Goal: Navigation & Orientation: Find specific page/section

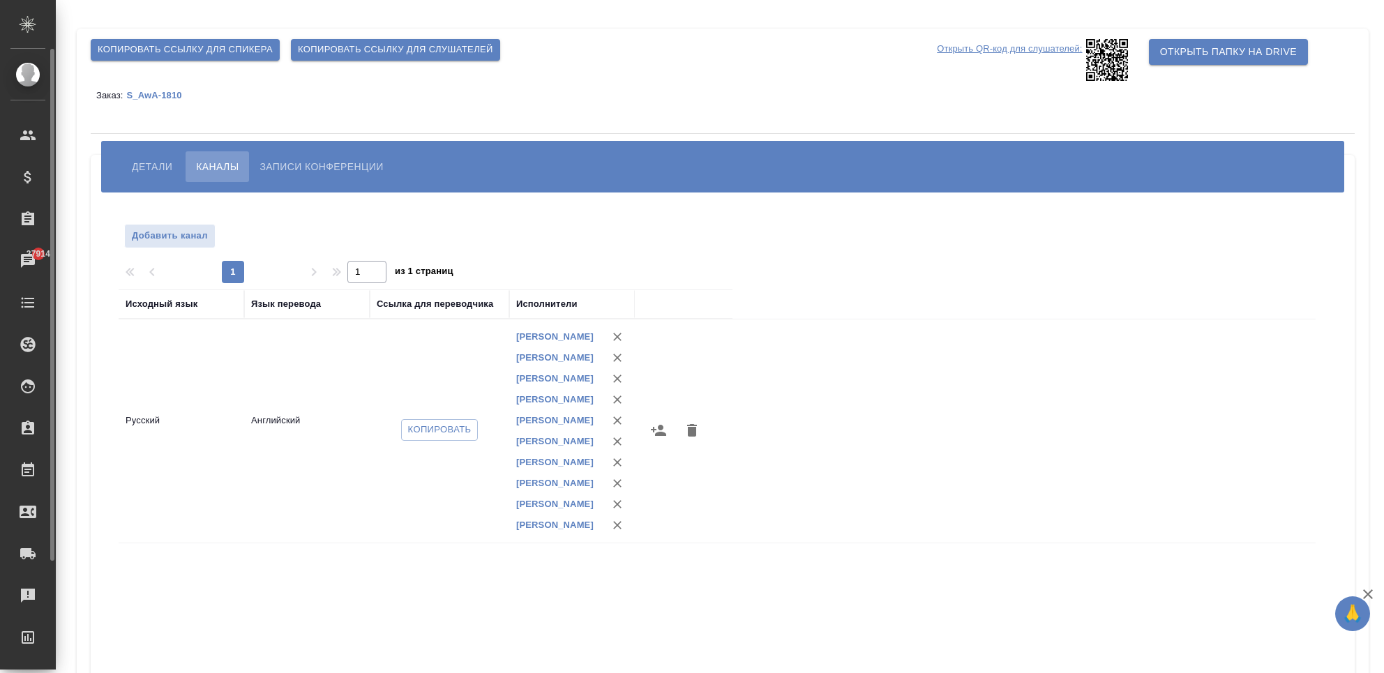
click at [38, 614] on ul "Клиенты Спецификации Заказы 27914 Чаты Todo Проекты SC Исполнители Кандидаты Ра…" at bounding box center [28, 446] width 56 height 670
click at [445, 438] on span "Копировать" at bounding box center [440, 430] width 64 height 16
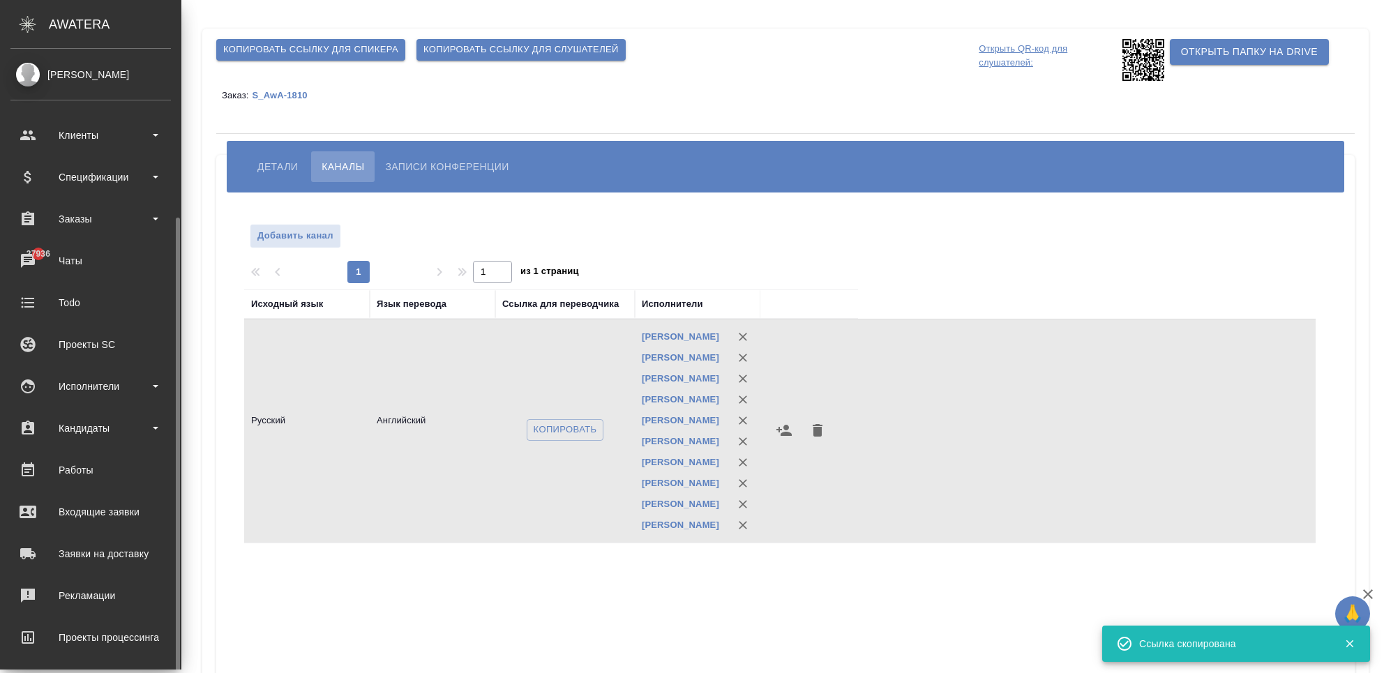
scroll to position [93, 0]
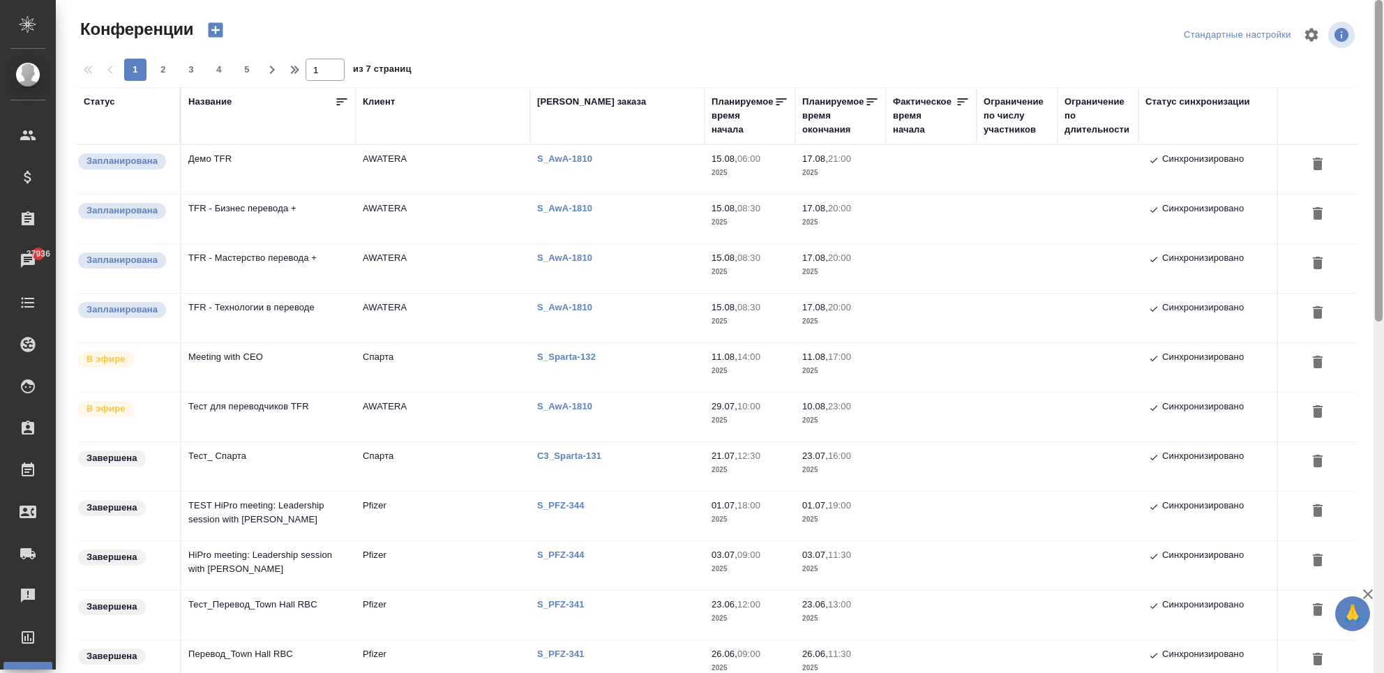
drag, startPoint x: 1379, startPoint y: 115, endPoint x: 1383, endPoint y: 66, distance: 49.7
click at [1383, 66] on div at bounding box center [1379, 336] width 10 height 673
click at [1191, 59] on div "1 2 3 4 5 1 из 7 страниц" at bounding box center [723, 70] width 1292 height 22
click at [1365, 595] on icon "button" at bounding box center [1368, 594] width 17 height 17
